Goal: Task Accomplishment & Management: Manage account settings

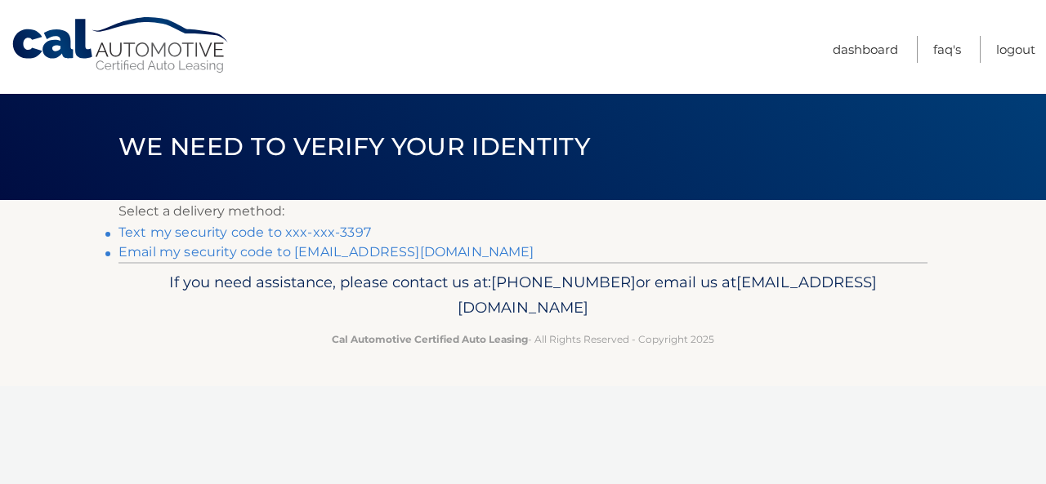
click at [336, 233] on link "Text my security code to xxx-xxx-3397" at bounding box center [244, 233] width 252 height 16
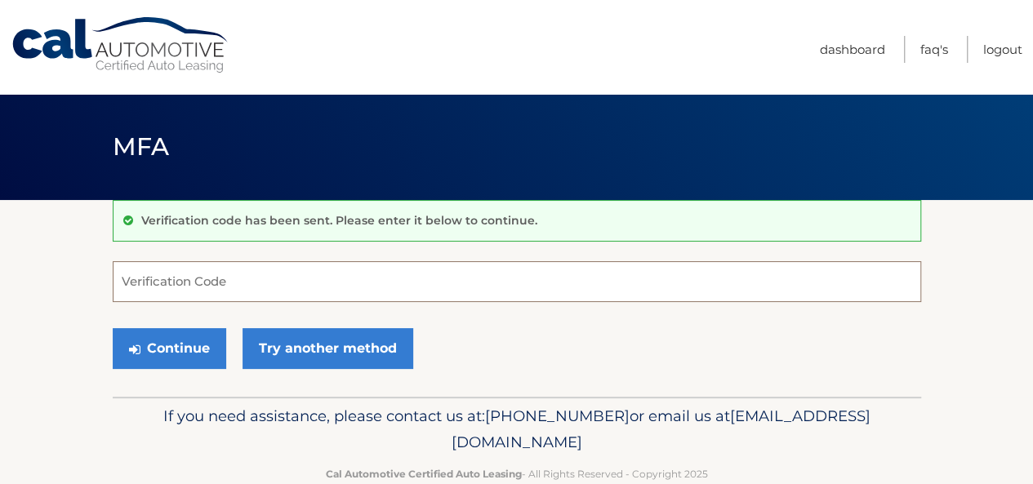
click at [254, 274] on input "Verification Code" at bounding box center [517, 281] width 809 height 41
type input "296507"
click at [113, 328] on button "Continue" at bounding box center [170, 348] width 114 height 41
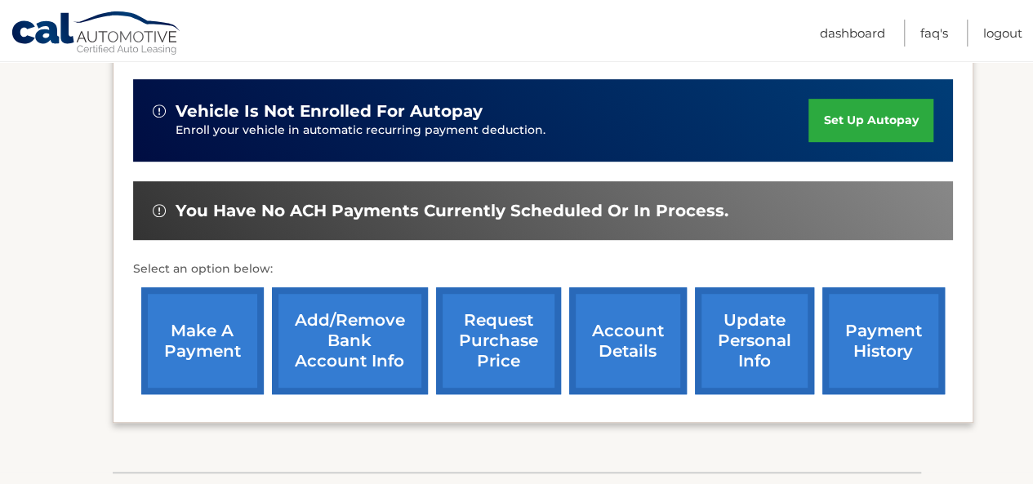
scroll to position [420, 0]
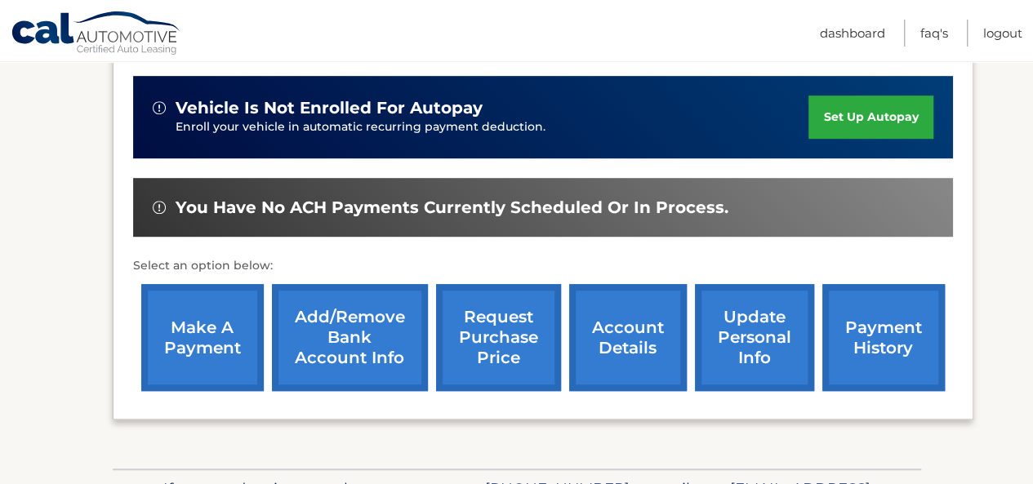
click at [202, 306] on link "make a payment" at bounding box center [202, 337] width 123 height 107
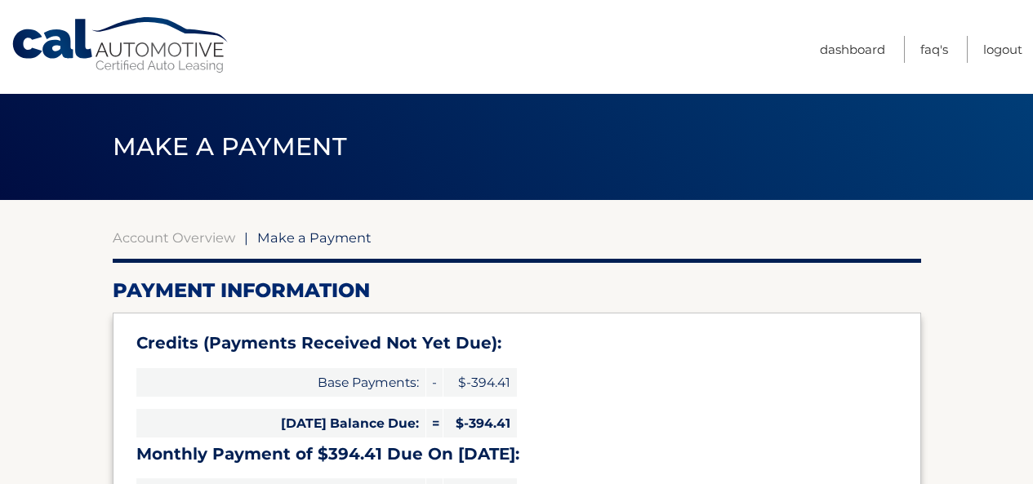
select select "OWQzN2U5ZjUtMzA3Mi00ZTRjLWFmNDUtMmViNWQ2YjljN2Fm"
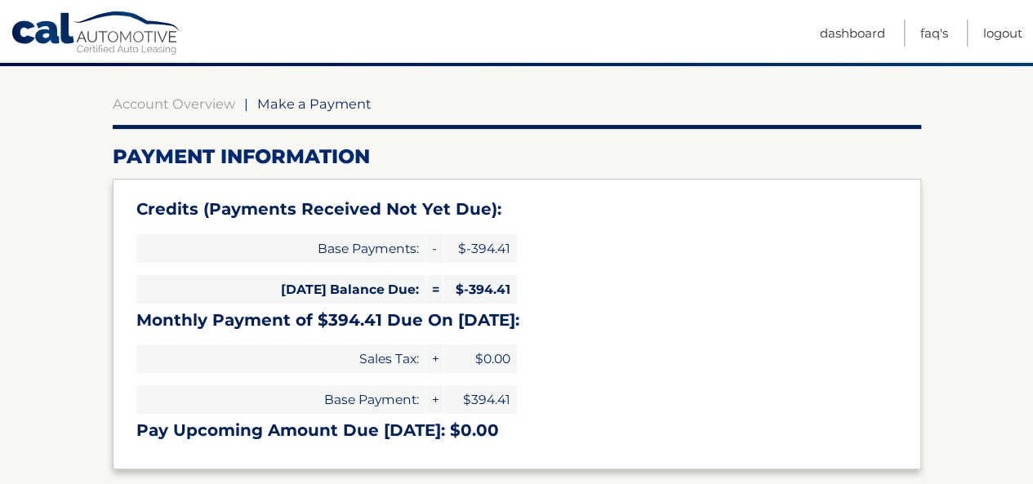
scroll to position [61, 0]
